Goal: Contribute content

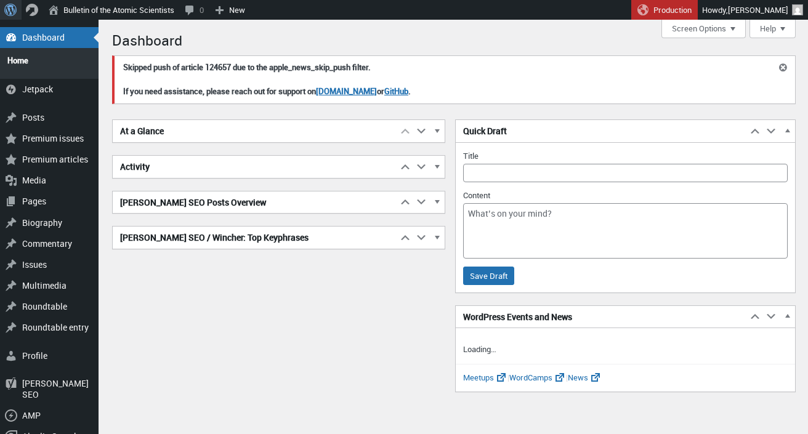
click at [783, 65] on button "Dismiss this notice." at bounding box center [782, 67] width 23 height 23
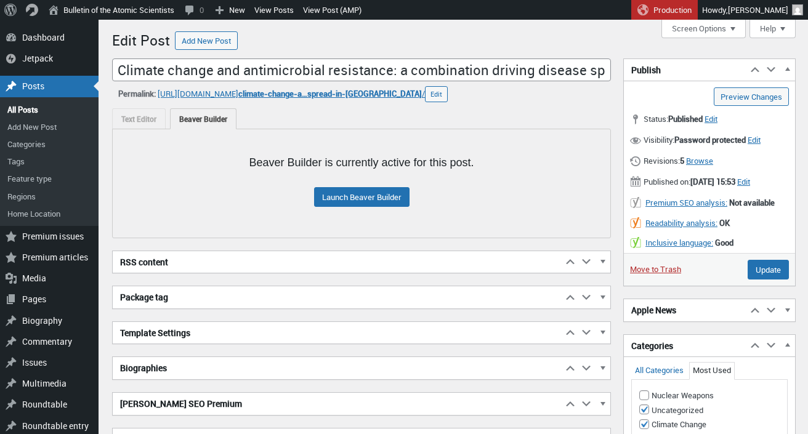
scroll to position [9, 0]
click at [392, 203] on link "Launch Beaver Builder" at bounding box center [361, 197] width 95 height 20
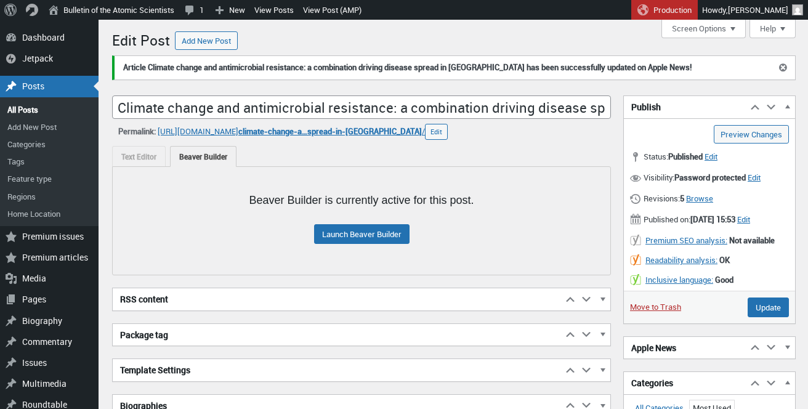
scroll to position [9, 0]
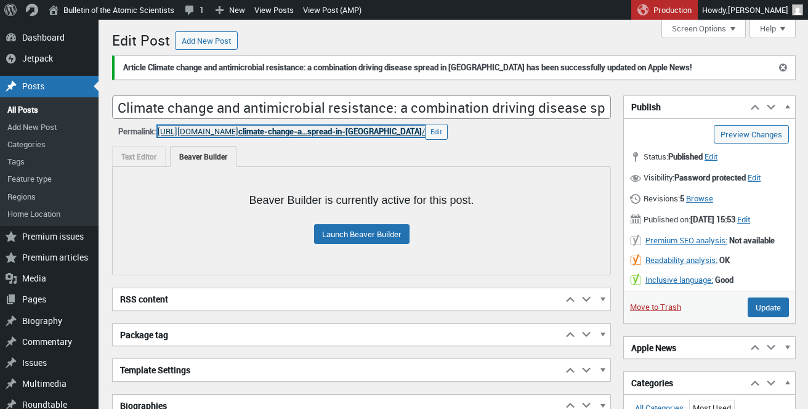
click at [291, 133] on span "climate-change-a…spread-in-[GEOGRAPHIC_DATA]" at bounding box center [330, 131] width 184 height 11
